Goal: Task Accomplishment & Management: Use online tool/utility

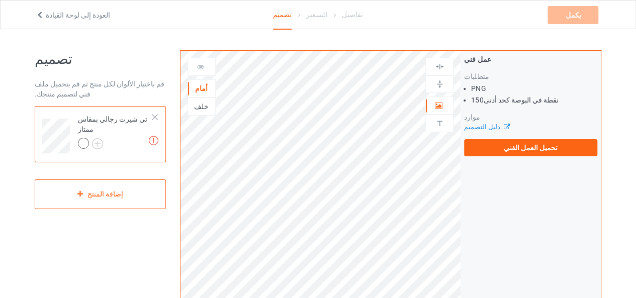
scroll to position [42, 0]
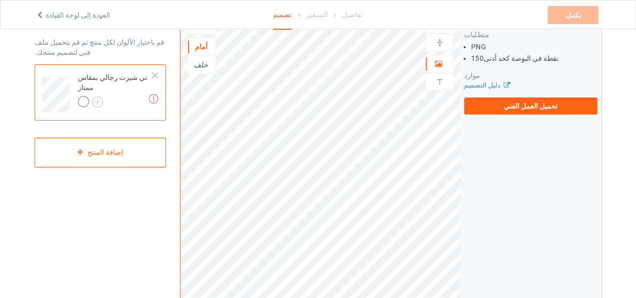
click at [83, 96] on div at bounding box center [83, 101] width 11 height 11
click at [96, 98] on img at bounding box center [97, 102] width 11 height 11
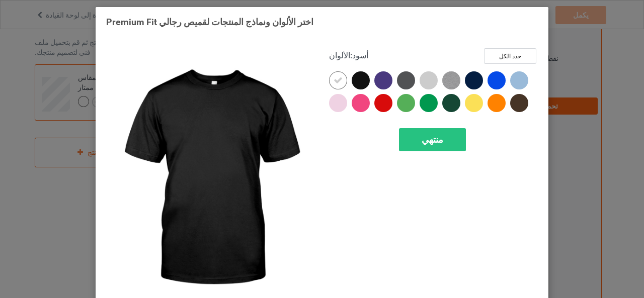
click at [359, 76] on div at bounding box center [361, 80] width 18 height 18
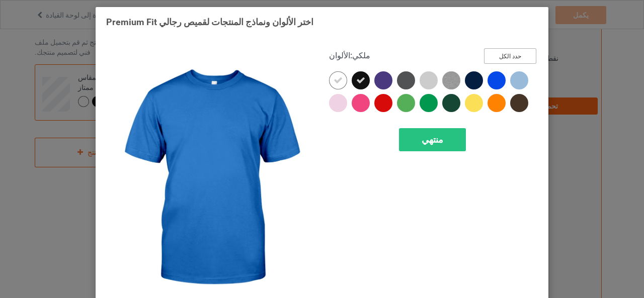
click at [509, 51] on button "حدد الكل" at bounding box center [510, 56] width 52 height 16
click at [509, 51] on button "إعادة التعيين إلى الوضع الافتراضي" at bounding box center [479, 56] width 114 height 16
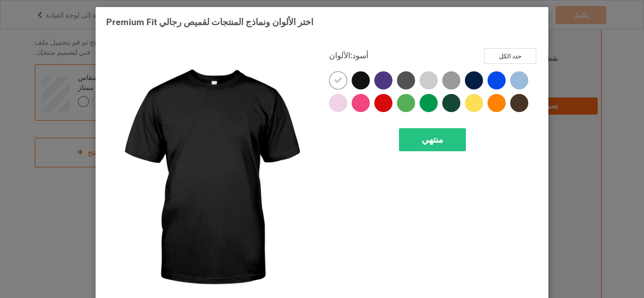
click at [352, 80] on div at bounding box center [361, 80] width 18 height 18
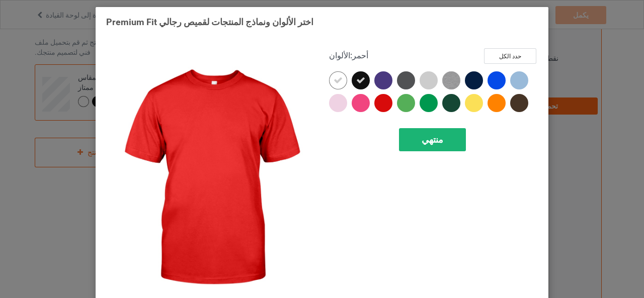
click at [422, 144] on font "منتهي" at bounding box center [433, 139] width 22 height 11
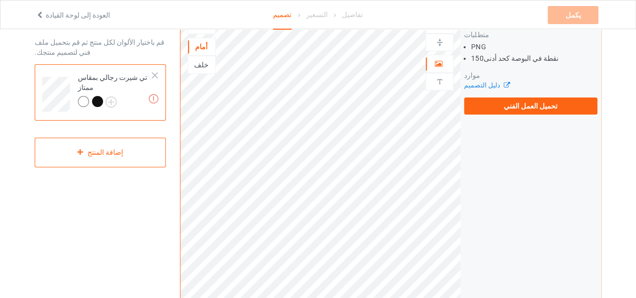
click at [100, 96] on div at bounding box center [97, 101] width 11 height 11
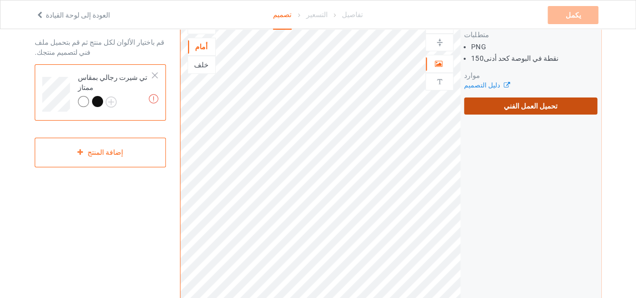
click at [526, 109] on font "تحميل العمل الفني" at bounding box center [531, 106] width 54 height 8
click at [0, 0] on input "تحميل العمل الفني" at bounding box center [0, 0] width 0 height 0
click at [499, 101] on label "تحميل العمل الفني" at bounding box center [530, 106] width 133 height 17
click at [0, 0] on input "تحميل العمل الفني" at bounding box center [0, 0] width 0 height 0
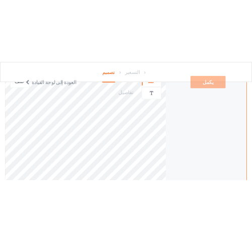
scroll to position [278, 0]
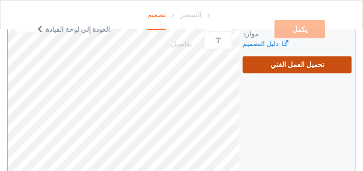
click at [288, 62] on font "تحميل العمل الفني" at bounding box center [298, 64] width 54 height 8
click at [0, 0] on input "تحميل العمل الفني" at bounding box center [0, 0] width 0 height 0
click at [282, 65] on font "تحميل العمل الفني" at bounding box center [298, 64] width 54 height 8
click at [0, 0] on input "تحميل العمل الفني" at bounding box center [0, 0] width 0 height 0
click at [291, 59] on label "تحميل العمل الفني" at bounding box center [297, 64] width 109 height 17
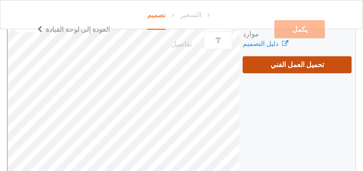
click at [0, 0] on input "تحميل العمل الفني" at bounding box center [0, 0] width 0 height 0
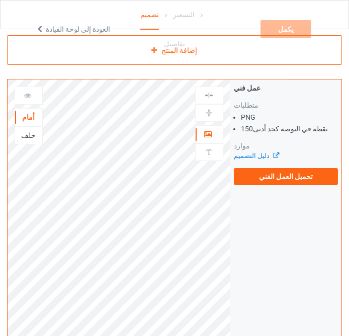
scroll to position [156, 0]
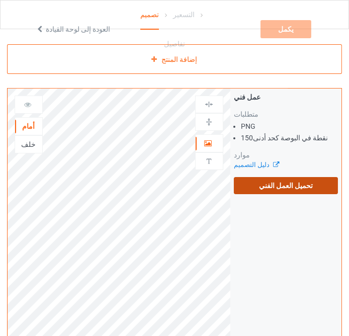
click at [293, 183] on font "تحميل العمل الفني" at bounding box center [286, 186] width 54 height 8
click at [0, 0] on input "تحميل العمل الفني" at bounding box center [0, 0] width 0 height 0
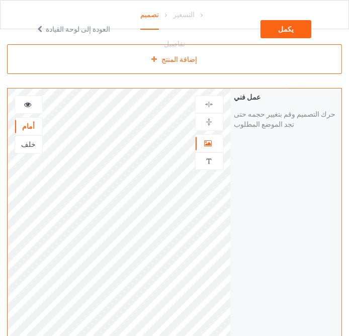
scroll to position [184, 0]
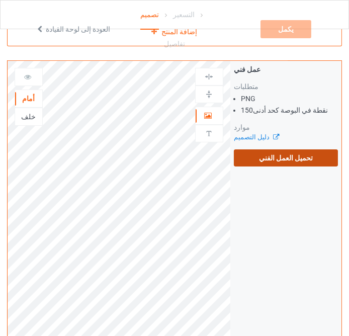
click at [266, 161] on font "تحميل العمل الفني" at bounding box center [286, 158] width 54 height 8
click at [0, 0] on input "تحميل العمل الفني" at bounding box center [0, 0] width 0 height 0
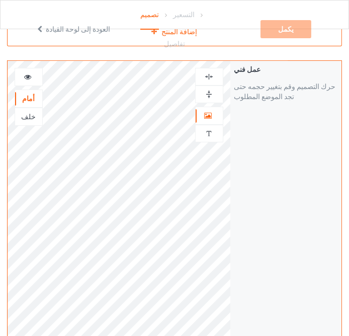
click at [210, 75] on img at bounding box center [209, 77] width 10 height 10
click at [208, 97] on img at bounding box center [209, 95] width 10 height 10
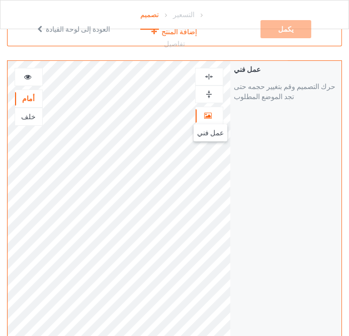
click at [207, 114] on icon at bounding box center [208, 114] width 9 height 7
click at [213, 88] on div at bounding box center [209, 95] width 28 height 18
click at [211, 73] on img at bounding box center [209, 77] width 10 height 10
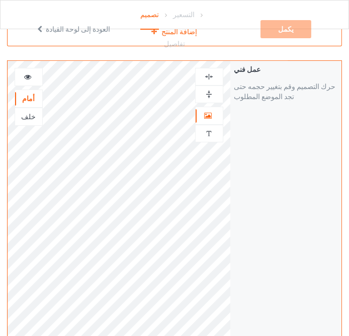
click at [208, 96] on img at bounding box center [209, 95] width 10 height 10
click at [247, 242] on div "عمل فني حرك التصميم وقم بتغيير حجمه حتى تجد الموضع المطلوب" at bounding box center [285, 252] width 111 height 382
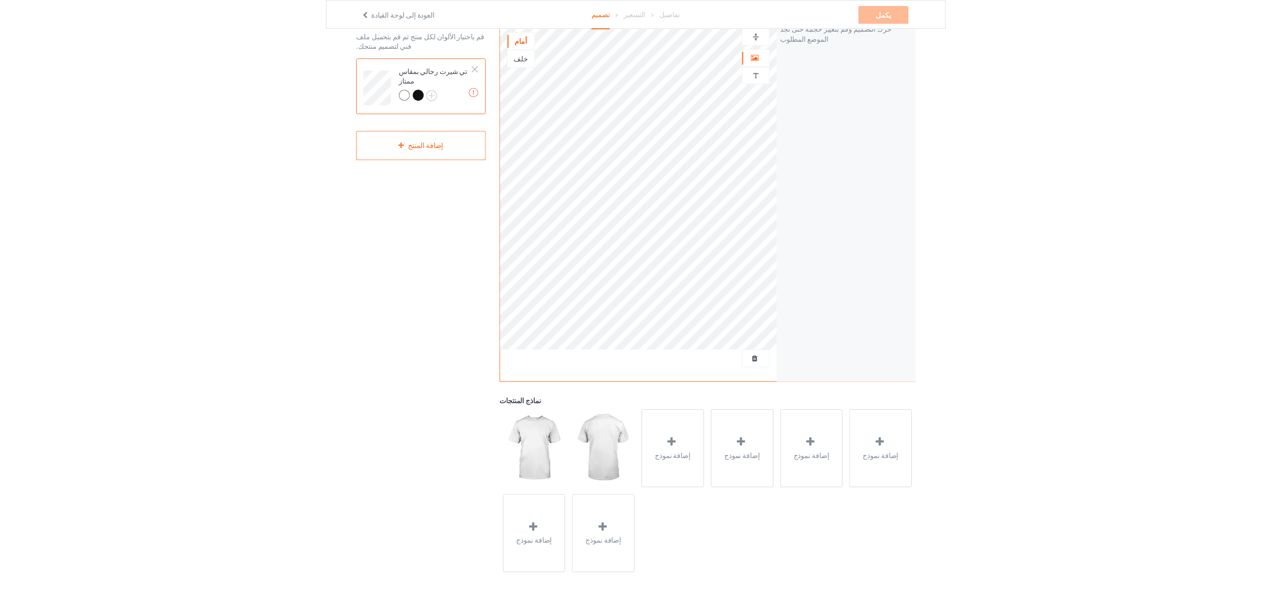
scroll to position [0, 0]
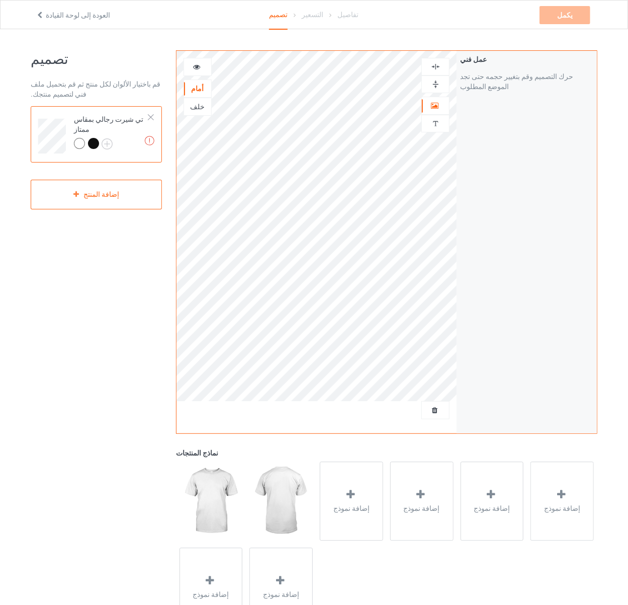
click at [202, 108] on font "خلف" at bounding box center [197, 107] width 15 height 8
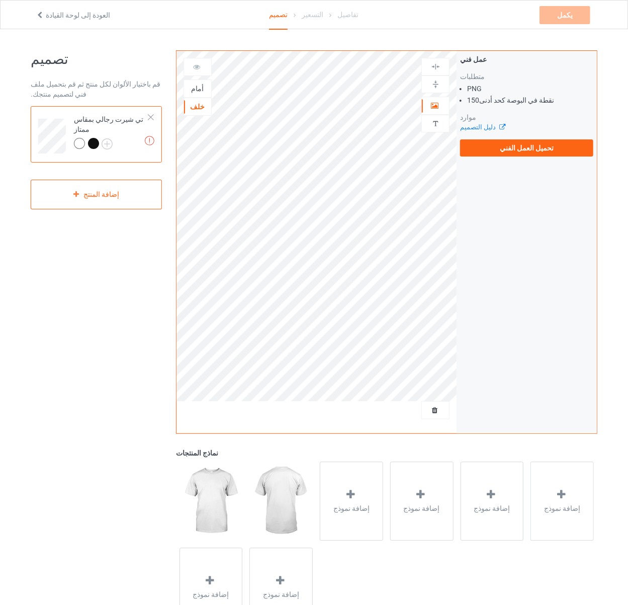
click at [196, 91] on font "أمام" at bounding box center [197, 89] width 13 height 8
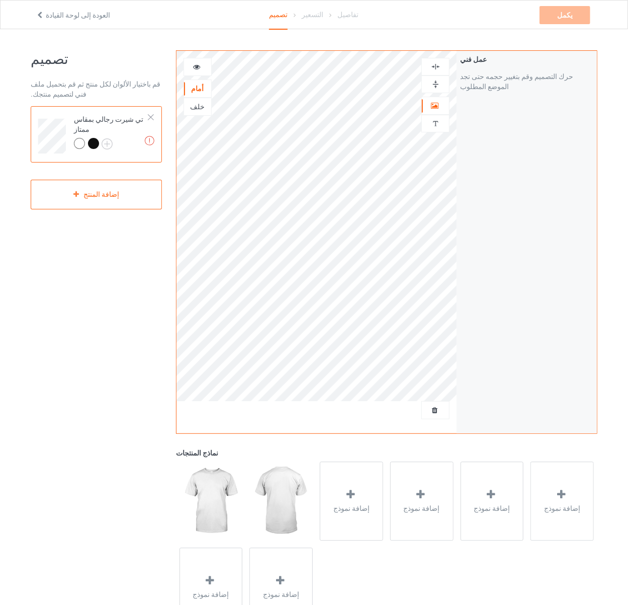
click at [203, 106] on div "خلف" at bounding box center [197, 107] width 27 height 10
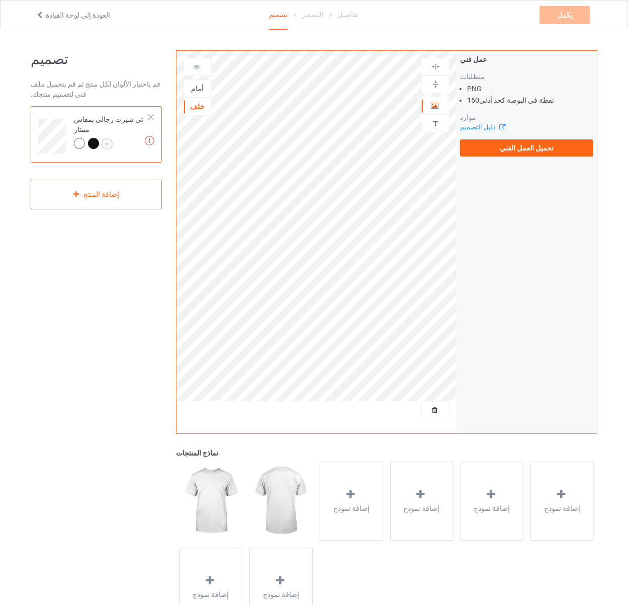
click at [194, 89] on font "أمام" at bounding box center [197, 89] width 13 height 8
click at [188, 108] on div "خلف" at bounding box center [197, 107] width 27 height 10
click at [197, 84] on div "أمام" at bounding box center [197, 89] width 27 height 10
click at [520, 145] on font "تحميل العمل الفني" at bounding box center [527, 148] width 54 height 8
click at [0, 0] on input "تحميل العمل الفني" at bounding box center [0, 0] width 0 height 0
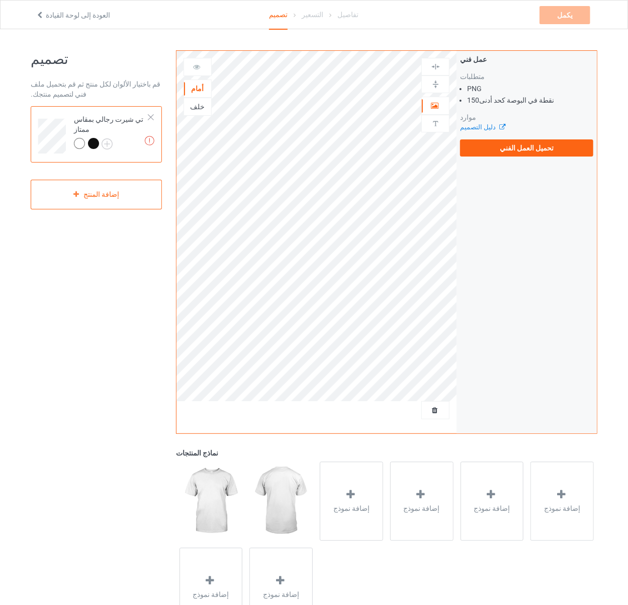
click at [203, 104] on div "خلف" at bounding box center [197, 107] width 27 height 10
click at [522, 150] on font "تحميل العمل الفني" at bounding box center [527, 148] width 54 height 8
click at [0, 0] on input "تحميل العمل الفني" at bounding box center [0, 0] width 0 height 0
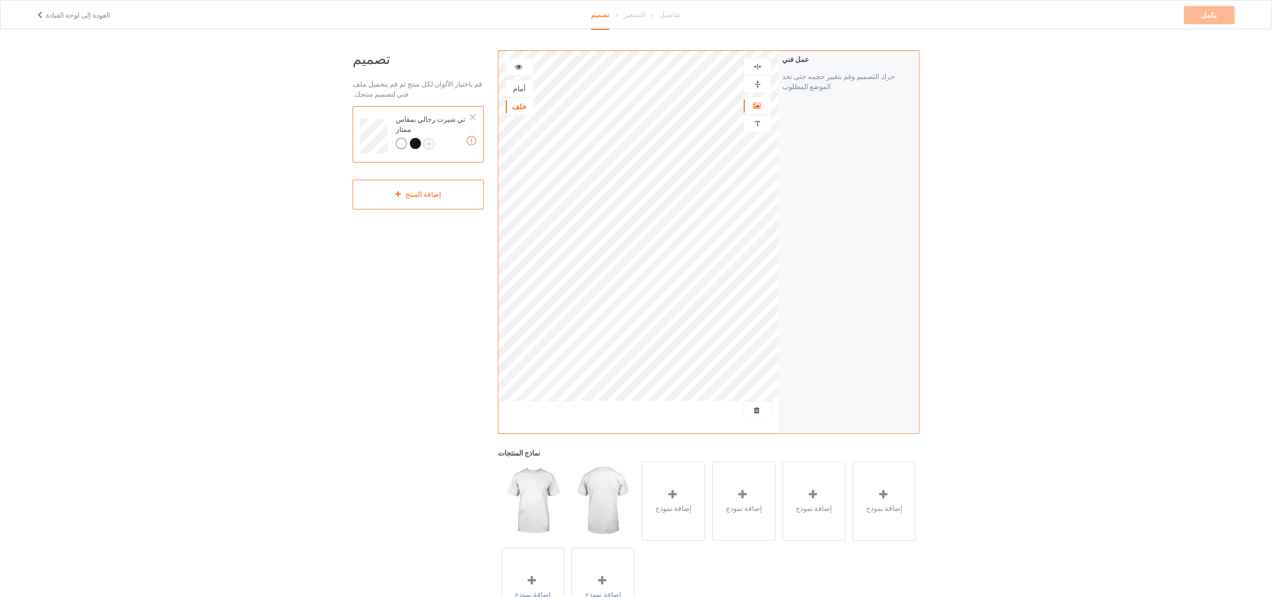
click at [643, 63] on img at bounding box center [758, 67] width 10 height 10
click at [522, 84] on div "أمام" at bounding box center [519, 89] width 27 height 10
click at [643, 125] on img at bounding box center [758, 124] width 10 height 10
click at [643, 73] on div "إضافة نص" at bounding box center [848, 77] width 133 height 18
click at [643, 103] on input at bounding box center [848, 104] width 125 height 16
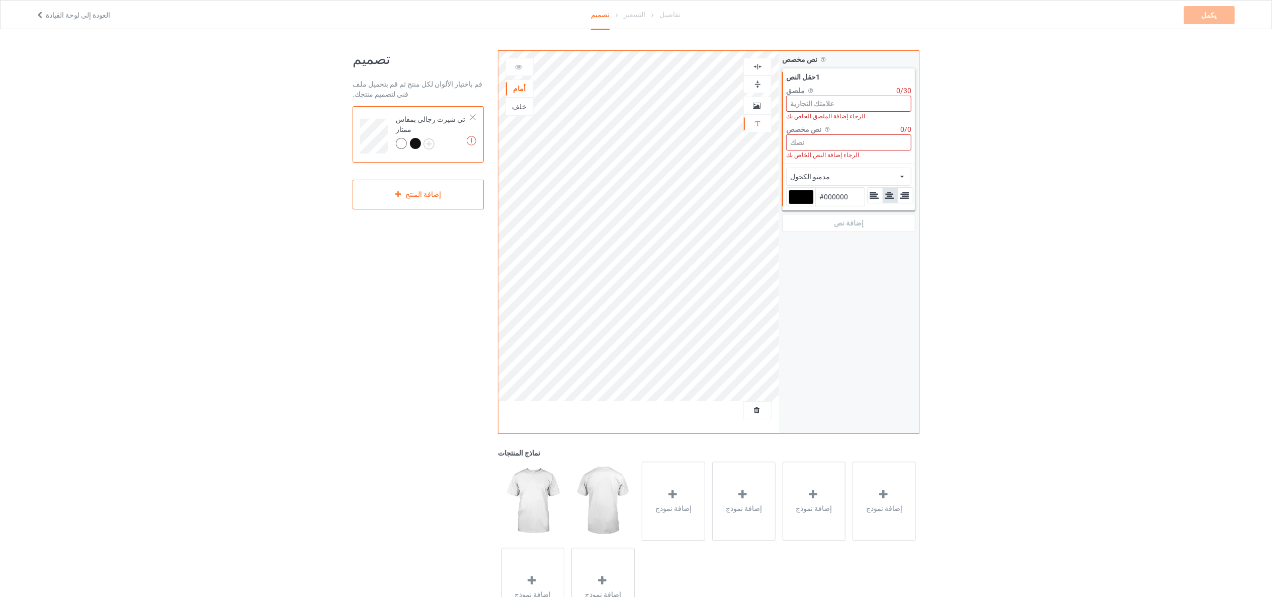
click at [643, 141] on input at bounding box center [848, 142] width 125 height 16
paste input "World Cup 2026"
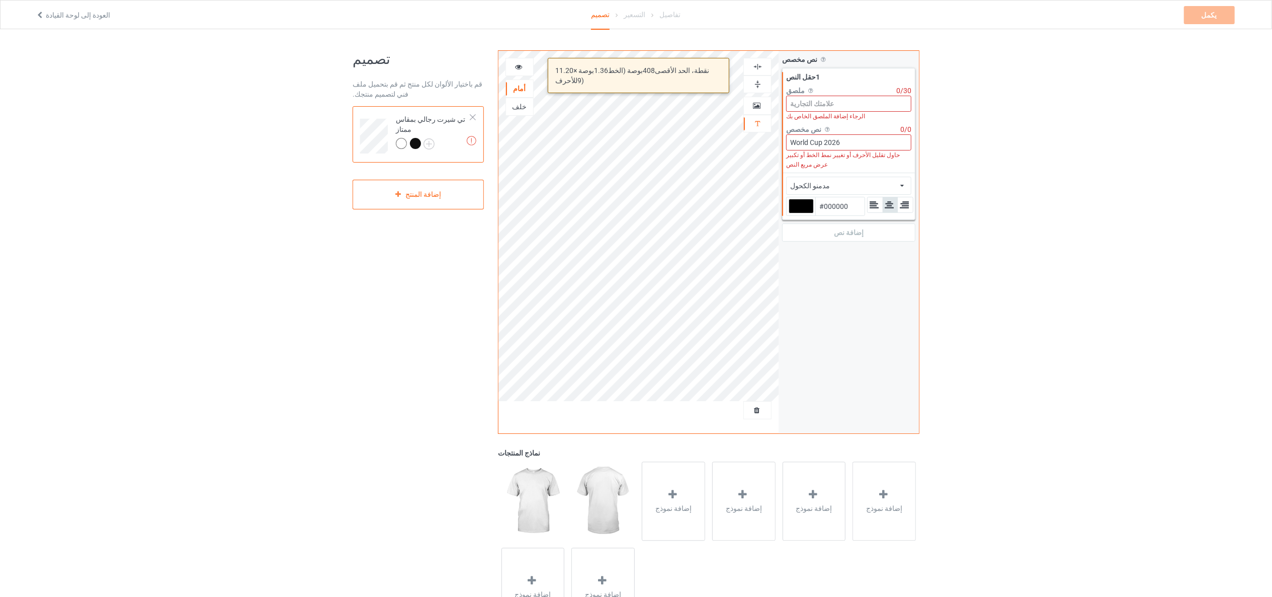
type input "World Cup 2026"
click at [643, 181] on div "مدمنو الكحول الأفريقي تيار هوائي [PERSON_NAME] الكحول ألدو جزائري ألمونتيسناو ن…" at bounding box center [848, 186] width 125 height 18
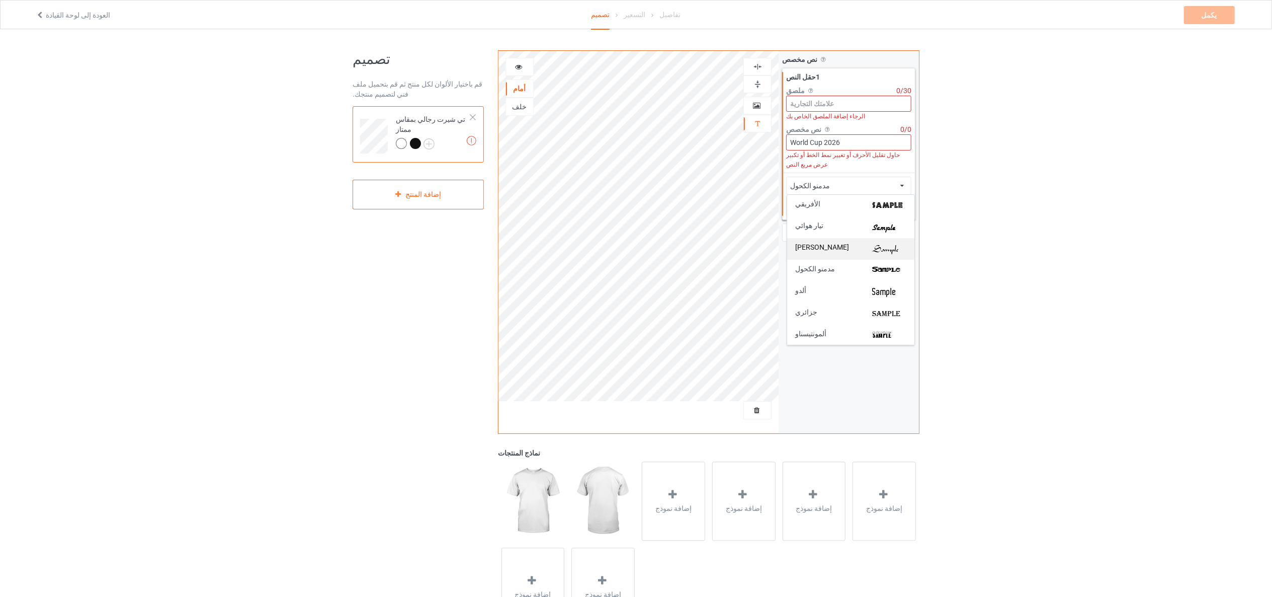
click at [643, 254] on div "[PERSON_NAME]" at bounding box center [850, 249] width 111 height 11
click at [643, 190] on div "[PERSON_NAME] الأفريقي [PERSON_NAME] [PERSON_NAME] الكحول ألدو جزائري ألمونتيسن…" at bounding box center [848, 186] width 125 height 18
click at [643, 207] on div "الأفريقي" at bounding box center [850, 205] width 111 height 11
click at [643, 185] on div "الأفريقي الأفريقي تيار هوائي [PERSON_NAME] الكحول ألدو جزائري ألمونتيسناو نص أن…" at bounding box center [848, 186] width 125 height 18
click at [643, 202] on div "الأفريقي" at bounding box center [850, 206] width 127 height 22
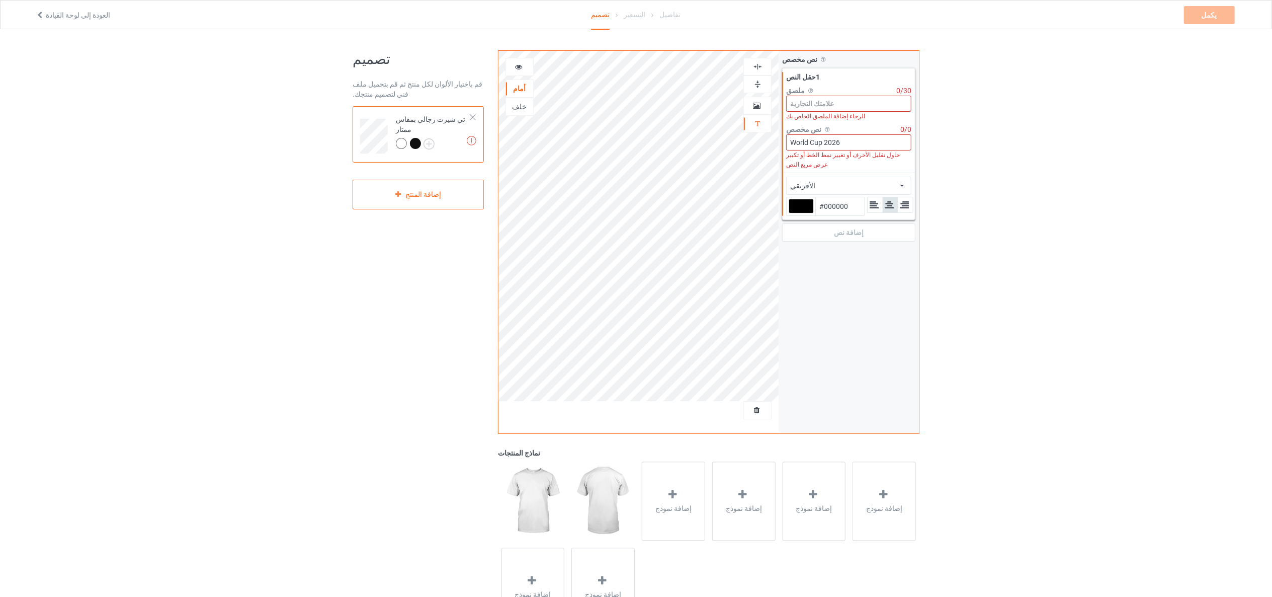
click at [643, 186] on div "الأفريقي الأفريقي تيار هوائي [PERSON_NAME] الكحول ألدو جزائري ألمونتيسناو نص أن…" at bounding box center [848, 186] width 125 height 18
click at [643, 106] on div "تصميم قم باختيار الألوان لكل منتج ثم قم بتحميل ملف فني لتصميم منتجك. نص غير صال…" at bounding box center [636, 340] width 1272 height 622
click at [643, 293] on div "نص مخصص اسمح للعملاء بتخصيص النص من خلال اختيار الخطوط والألوان وموضع العمل الف…" at bounding box center [849, 242] width 140 height 382
click at [520, 106] on font "خلف" at bounding box center [519, 107] width 15 height 8
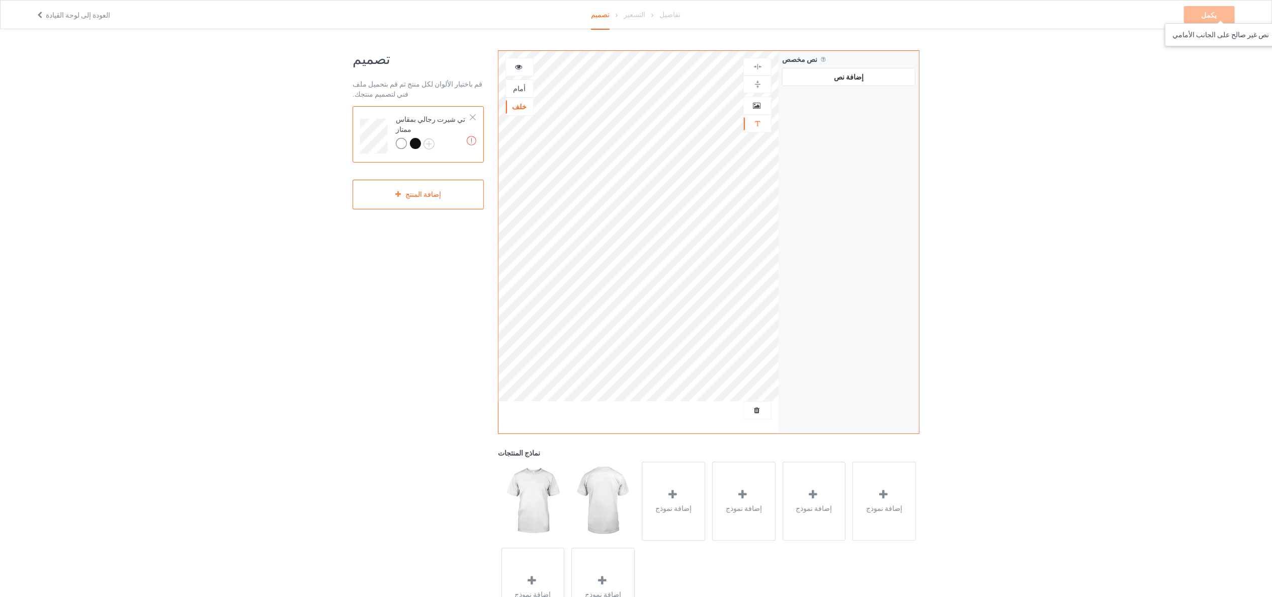
click at [643, 13] on div "يكمل نص غير صالح على الجانب الأمامي" at bounding box center [1210, 15] width 53 height 18
click at [643, 298] on div "إضافة نموذج" at bounding box center [673, 500] width 63 height 79
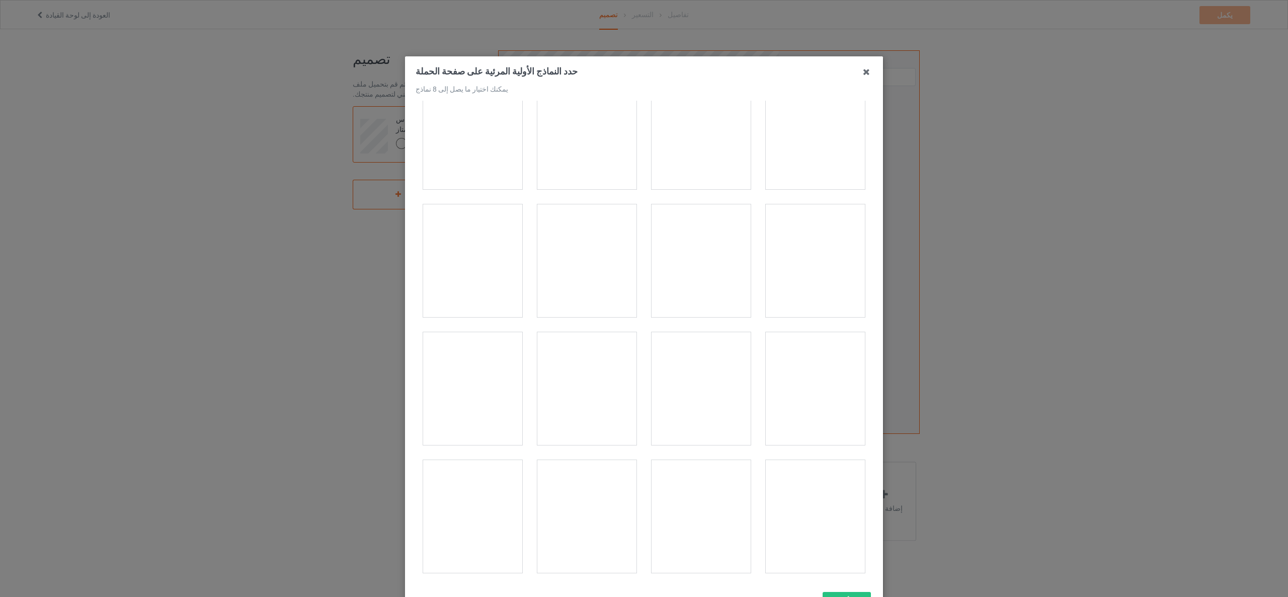
scroll to position [570, 0]
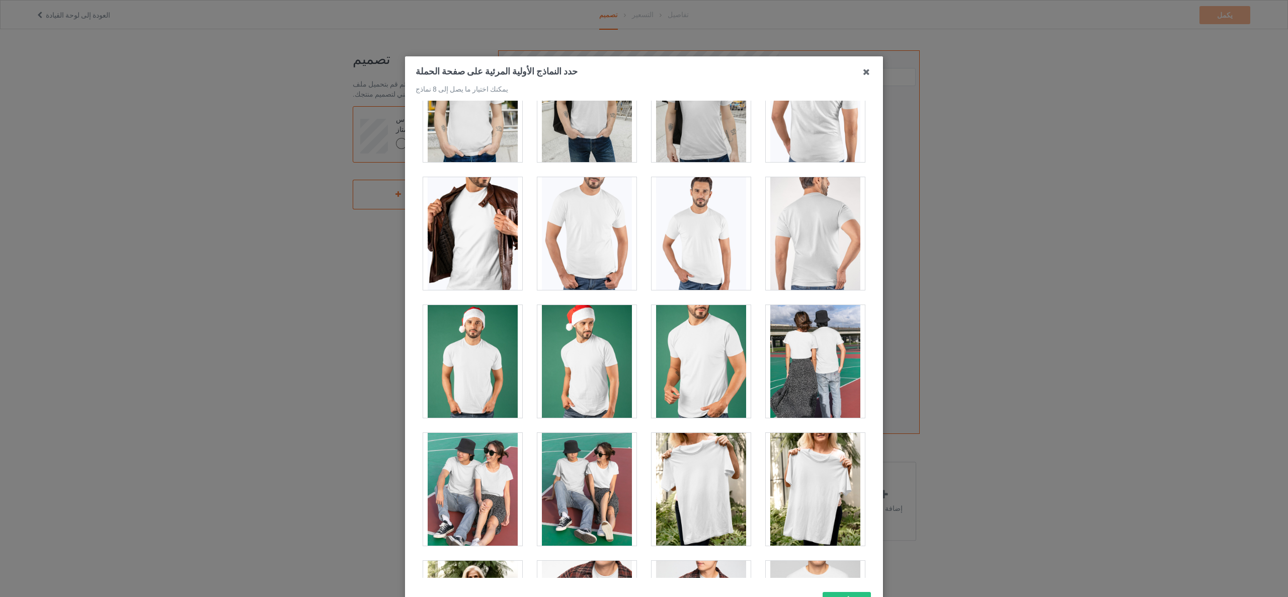
click at [643, 239] on div at bounding box center [815, 233] width 99 height 113
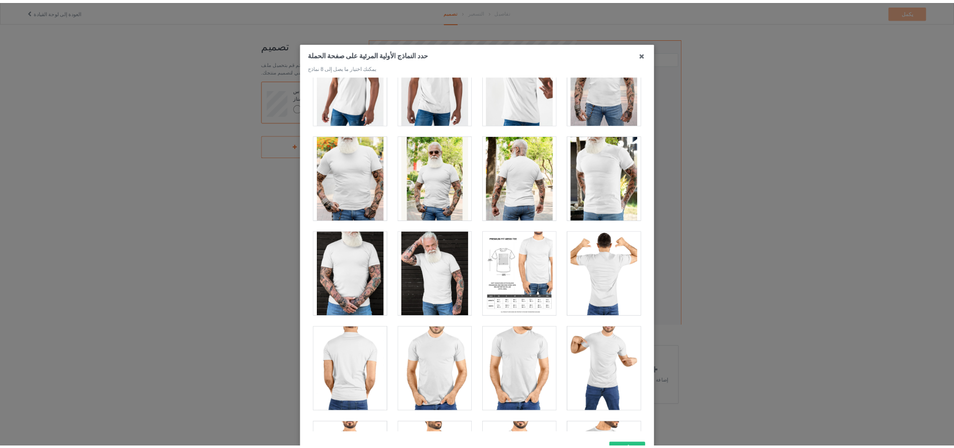
scroll to position [1979, 0]
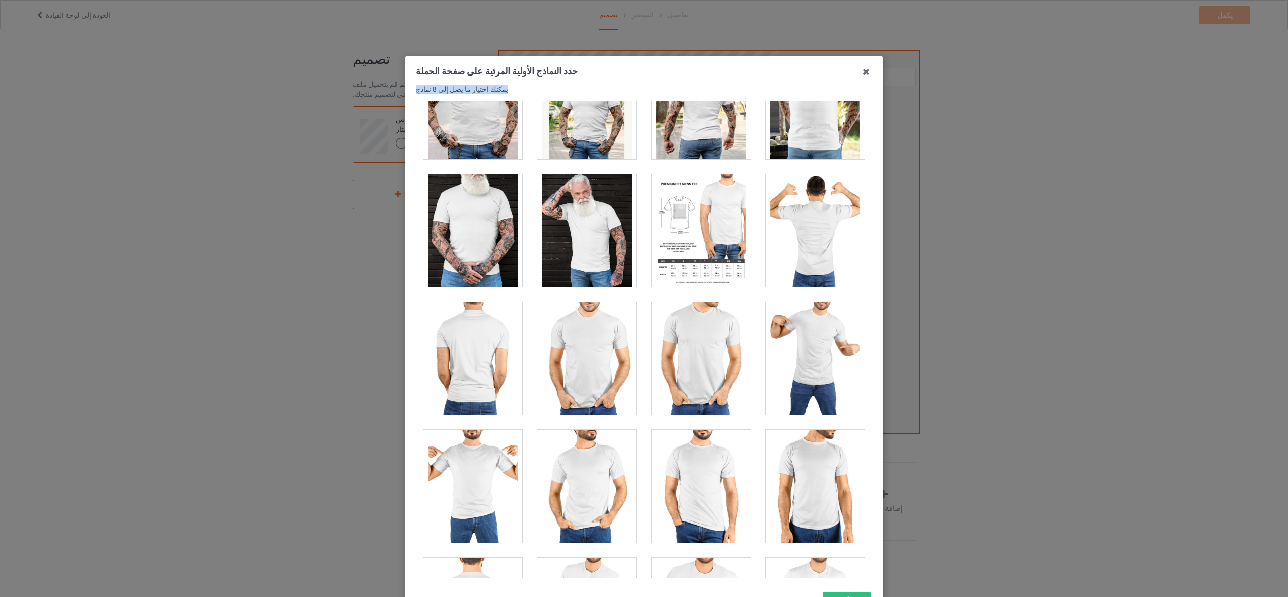
drag, startPoint x: 709, startPoint y: 75, endPoint x: 870, endPoint y: 308, distance: 283.0
click at [643, 298] on div "حدد النماذج الأولية المرئية على صفحة الحملة يمكنك اختيار ما يصل إلى 8 نماذج 1 2…" at bounding box center [644, 340] width 478 height 568
click at [643, 298] on button "يتأكد" at bounding box center [847, 601] width 48 height 18
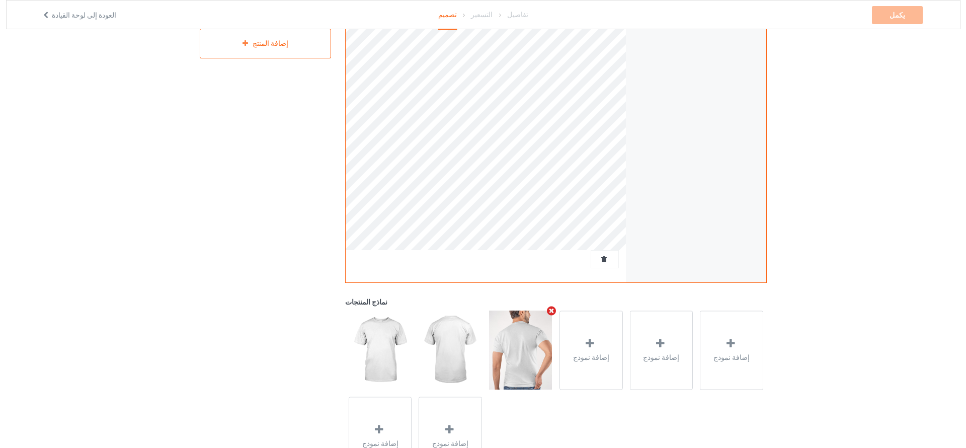
scroll to position [204, 0]
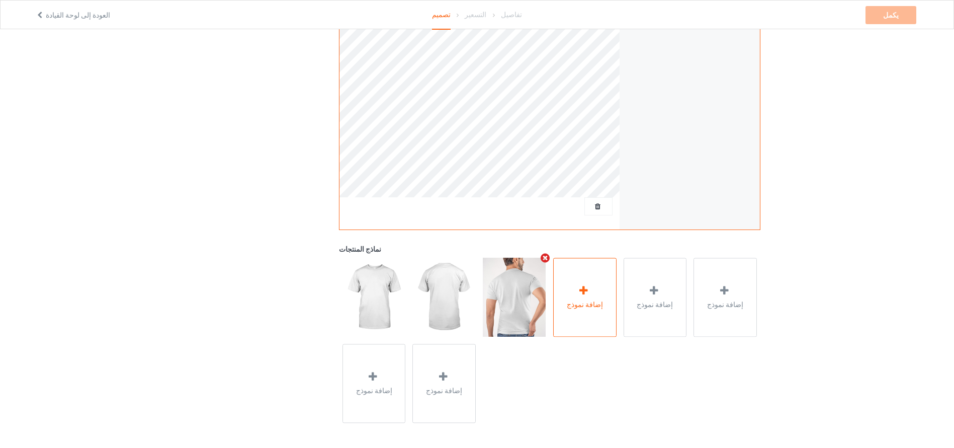
click at [592, 298] on font "إضافة نموذج" at bounding box center [585, 304] width 36 height 8
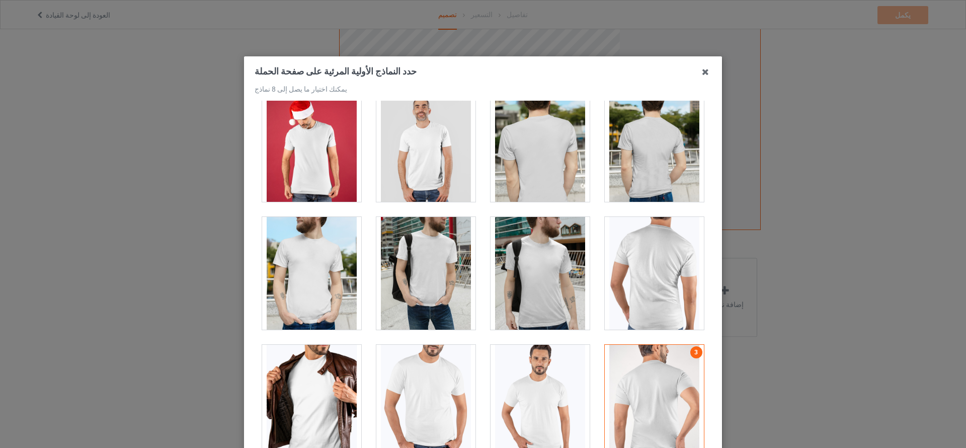
scroll to position [428, 0]
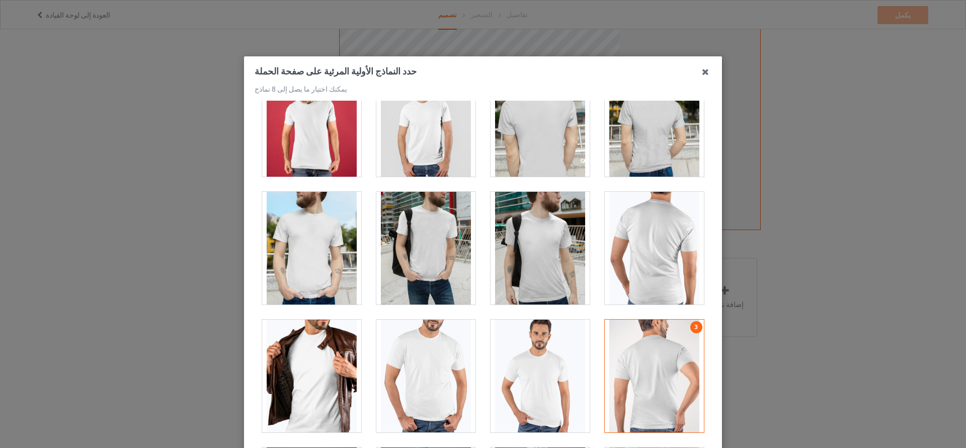
click at [527, 298] on div at bounding box center [540, 375] width 99 height 113
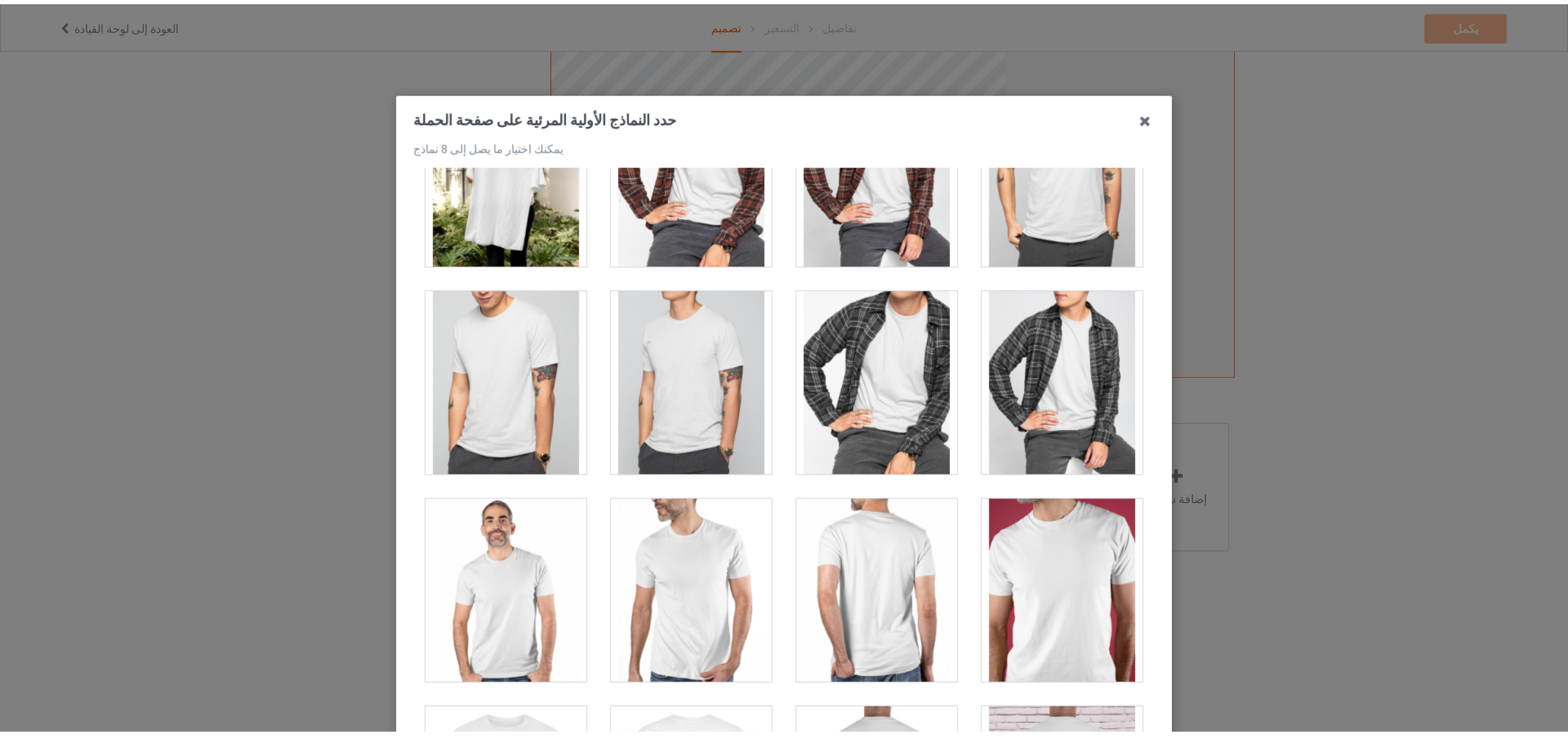
scroll to position [666, 0]
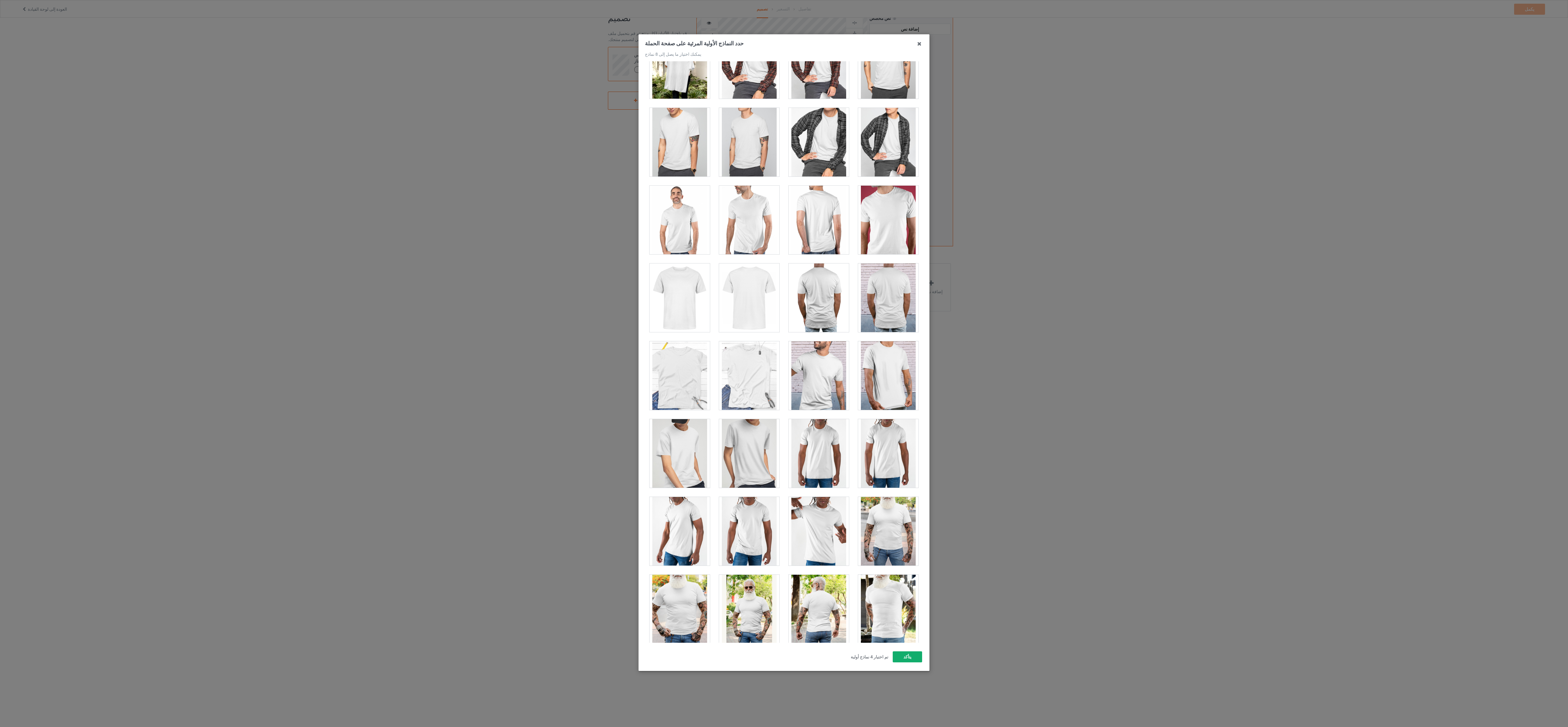
click at [391, 181] on font "يتأكد" at bounding box center [907, 657] width 8 height 5
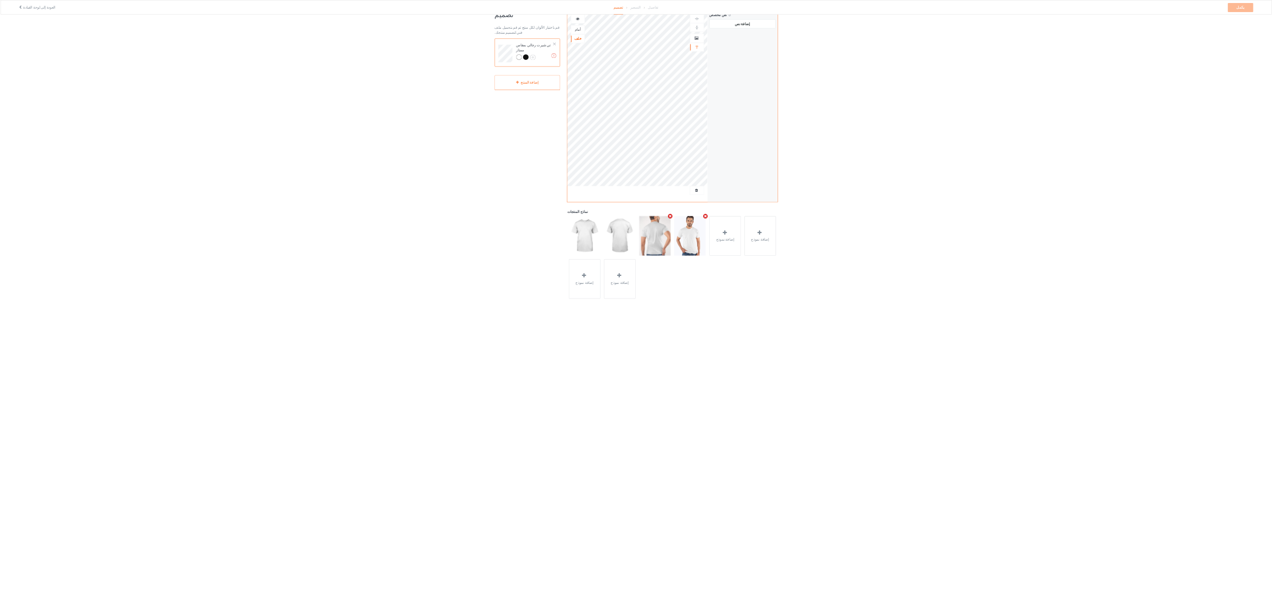
scroll to position [0, 0]
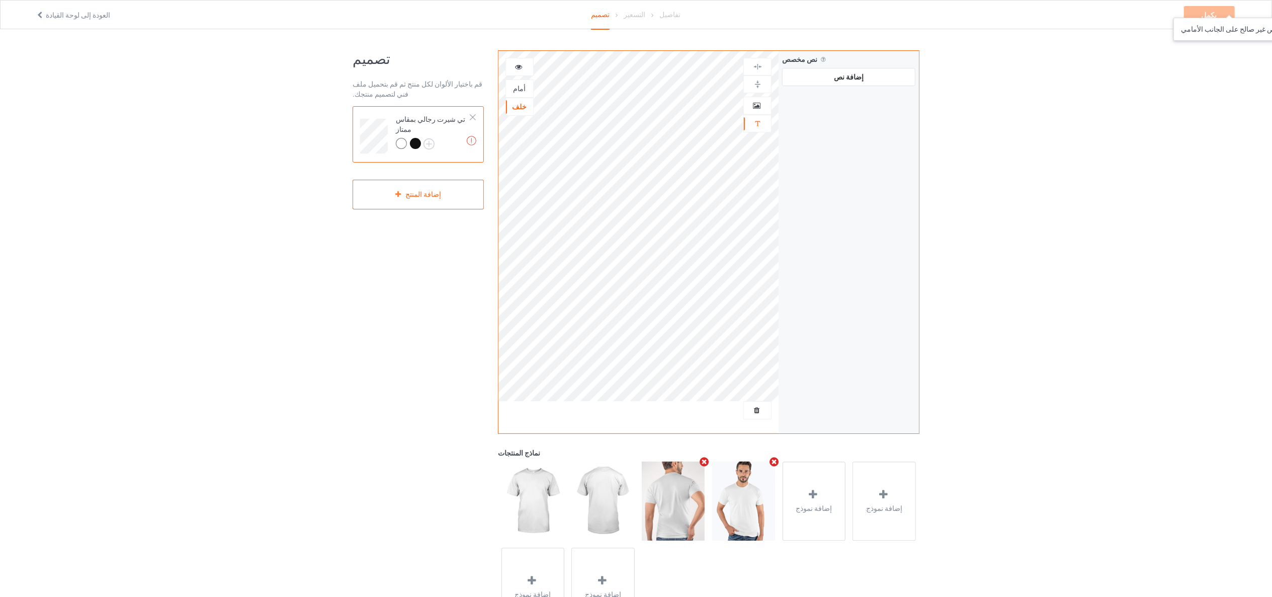
click at [643, 8] on div "يكمل نص غير صالح على الجانب الأمامي" at bounding box center [1210, 15] width 53 height 18
click at [523, 84] on div "أمام" at bounding box center [520, 88] width 28 height 18
click at [516, 87] on font "أمام" at bounding box center [519, 89] width 13 height 8
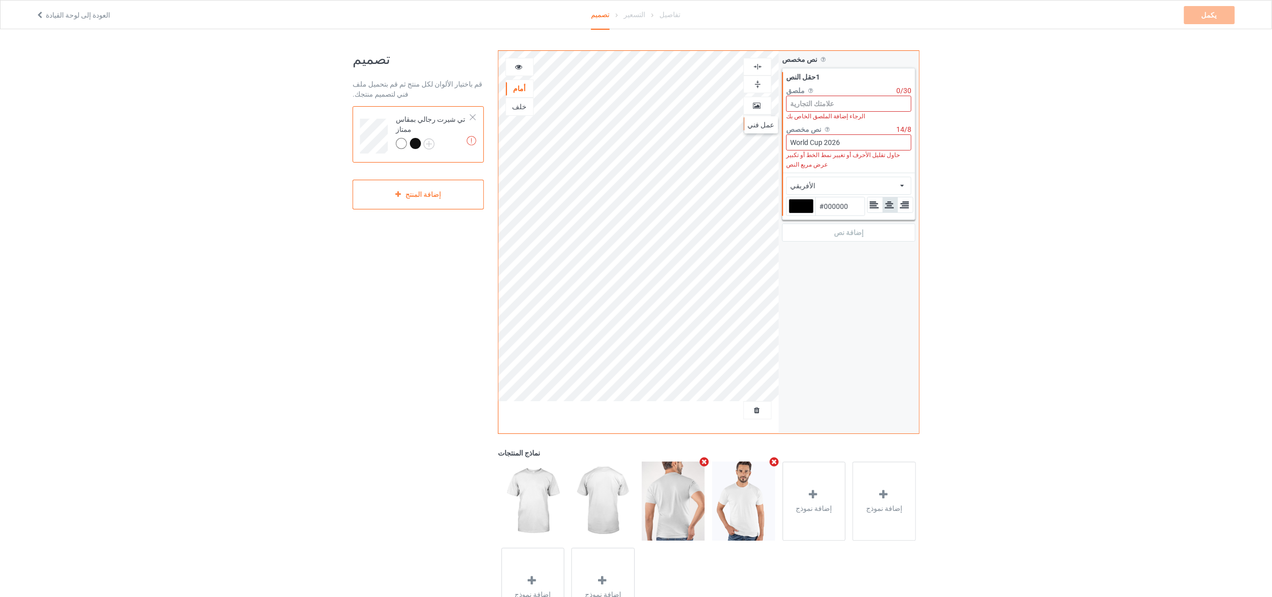
click at [643, 106] on icon at bounding box center [757, 104] width 9 height 7
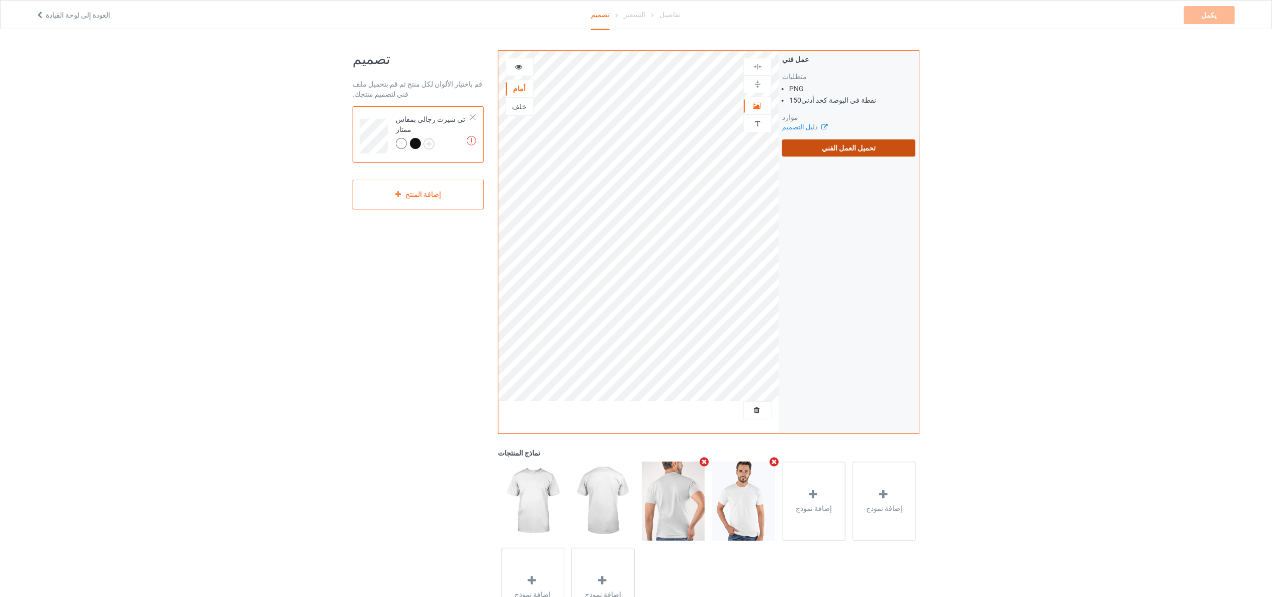
click at [643, 147] on font "تحميل العمل الفني" at bounding box center [849, 148] width 54 height 8
click at [0, 0] on input "تحميل العمل الفني" at bounding box center [0, 0] width 0 height 0
